Goal: Information Seeking & Learning: Learn about a topic

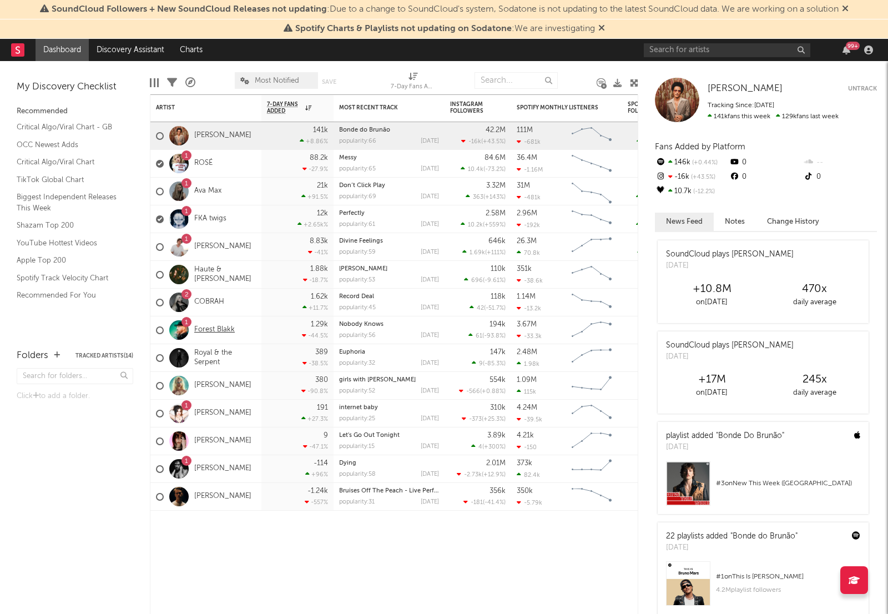
click at [213, 328] on link "Forest Blakk" at bounding box center [214, 329] width 41 height 9
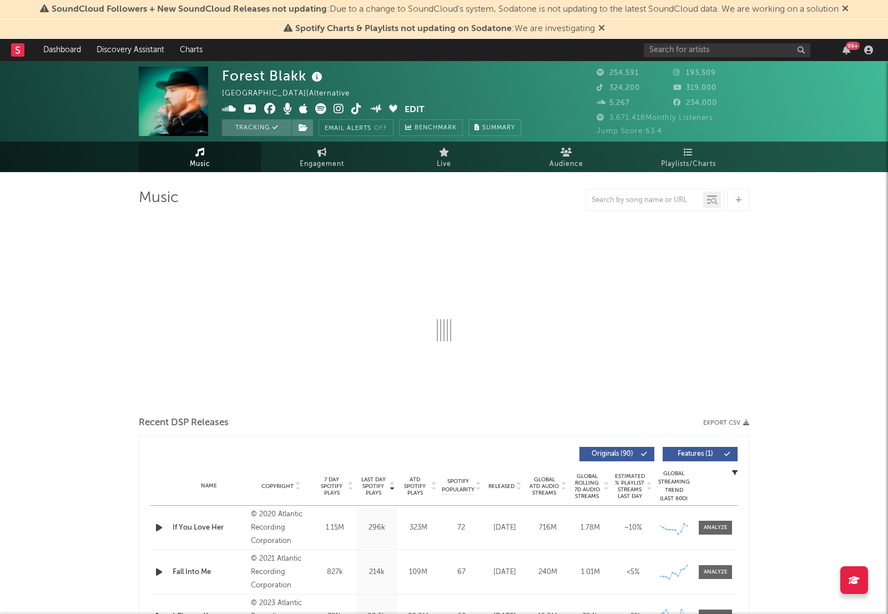
select select "6m"
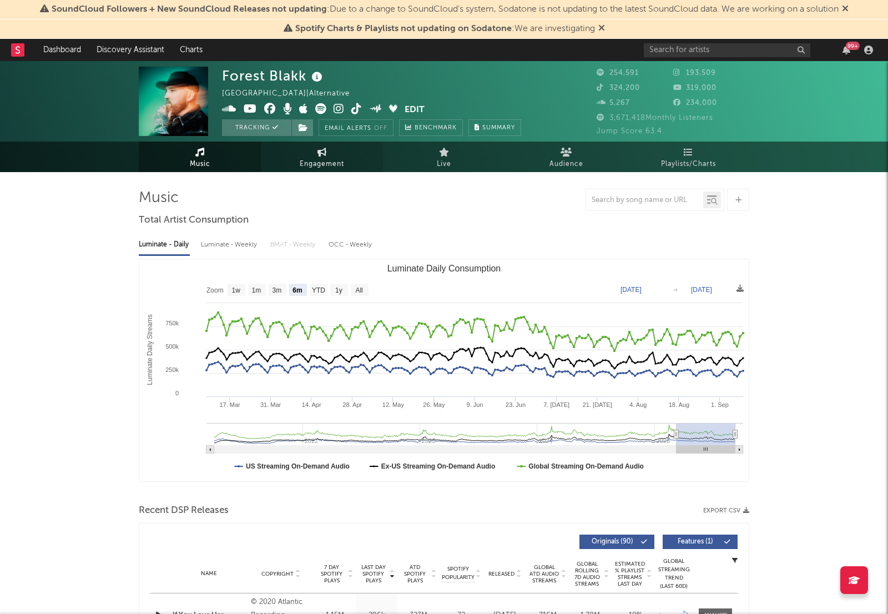
click at [323, 158] on span "Engagement" at bounding box center [322, 164] width 44 height 13
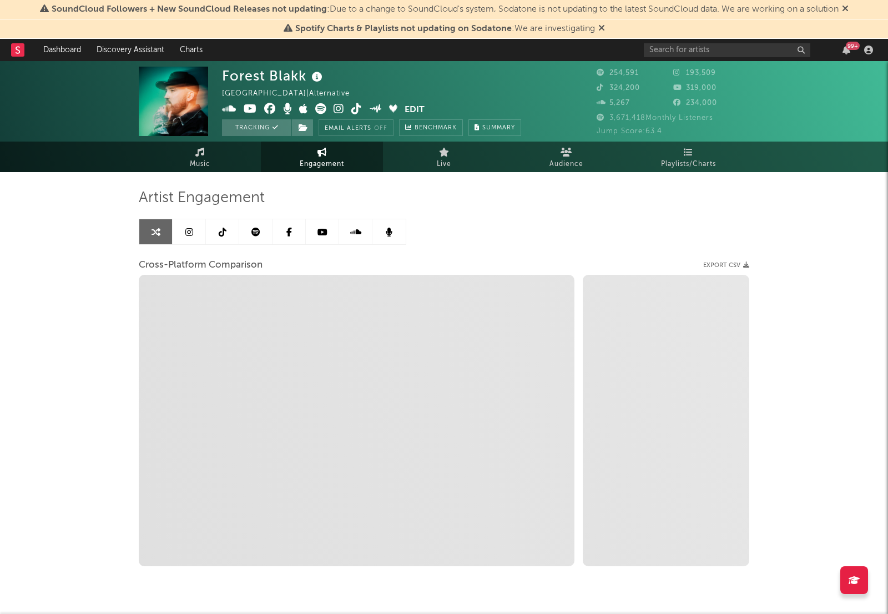
select select "1w"
select select "1m"
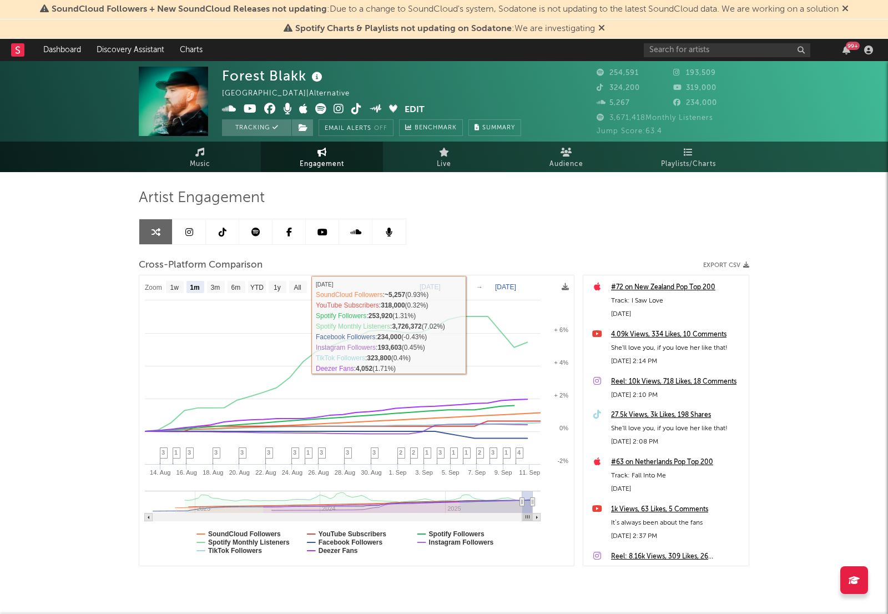
click at [599, 205] on div "Artist Engagement" at bounding box center [444, 198] width 611 height 19
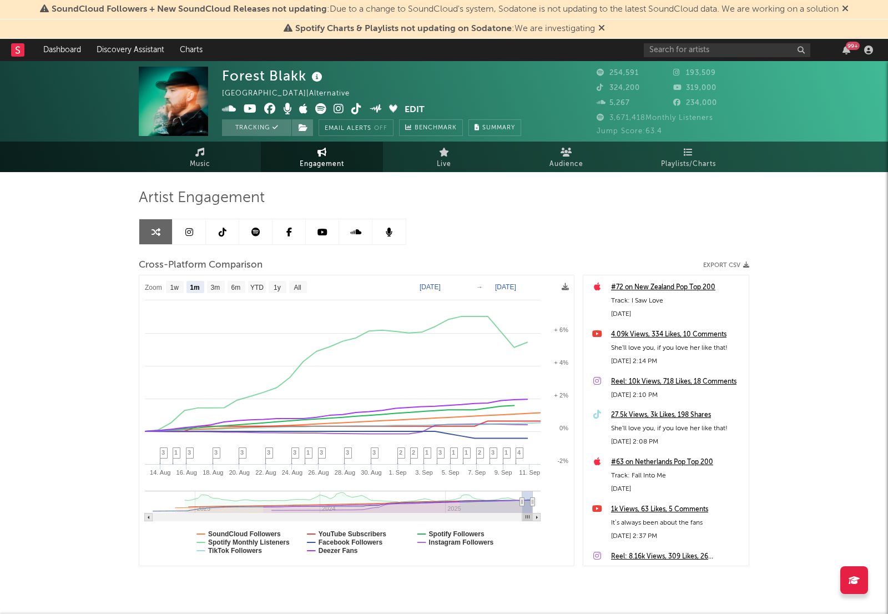
scroll to position [29, 0]
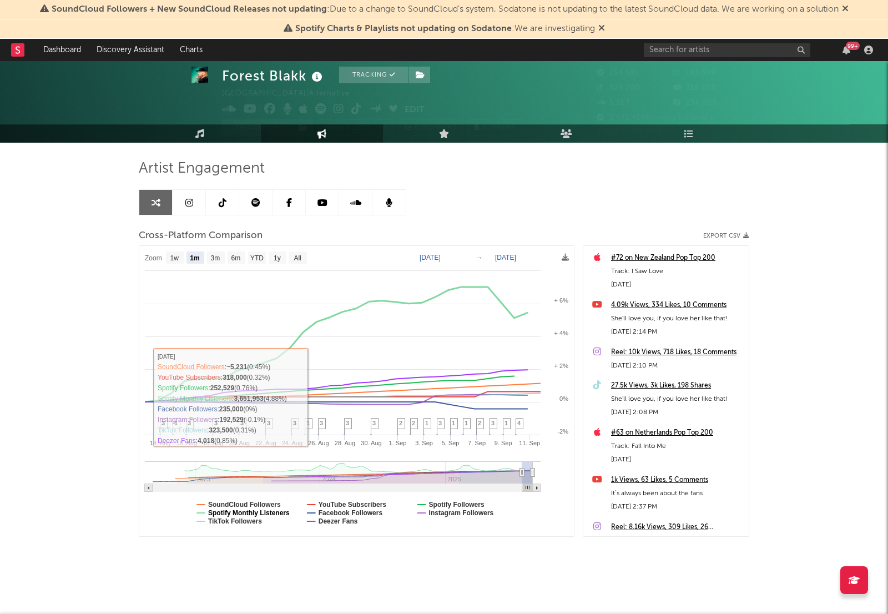
click at [250, 513] on text "Spotify Monthly Listeners" at bounding box center [249, 513] width 82 height 8
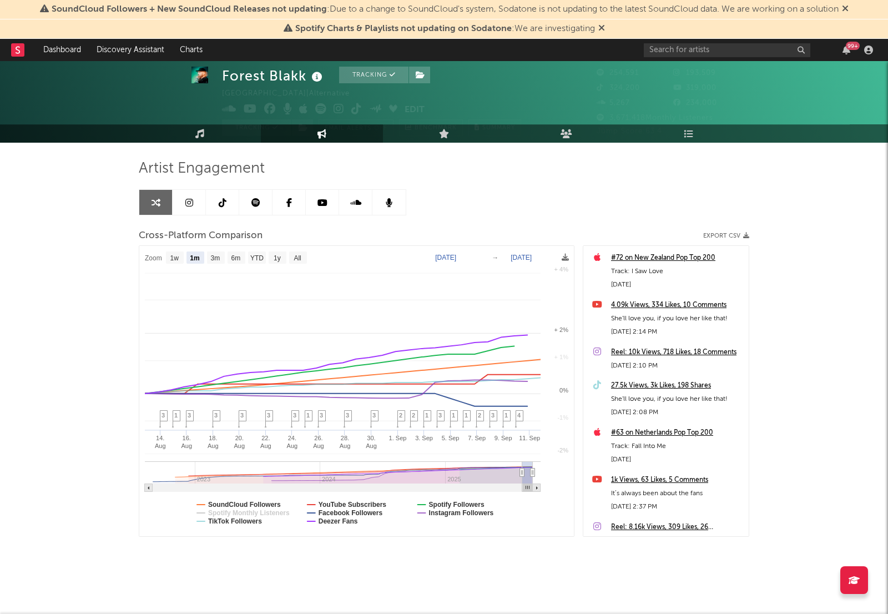
select select "1m"
